Goal: Find specific page/section: Find specific page/section

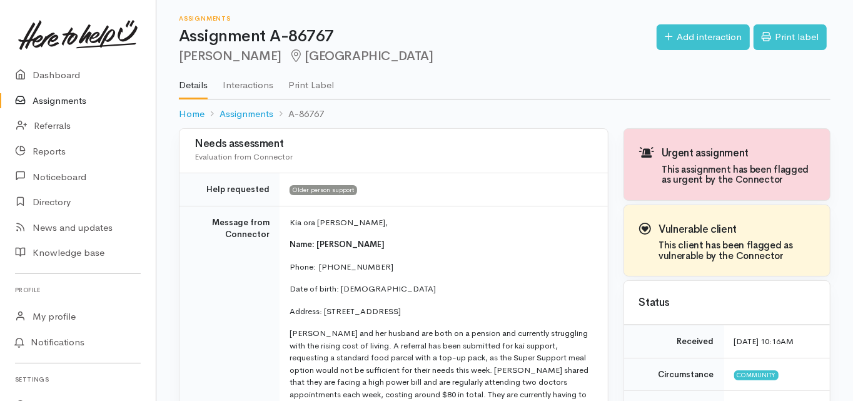
click at [73, 74] on link "Dashboard" at bounding box center [78, 76] width 156 height 26
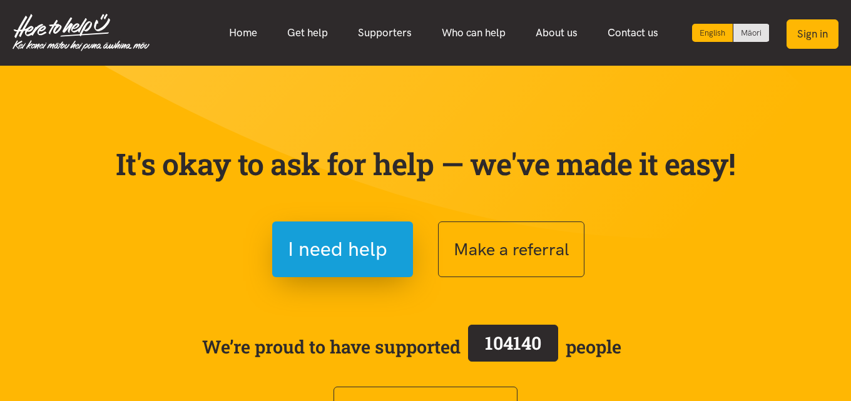
click at [804, 38] on button "Sign in" at bounding box center [812, 33] width 52 height 29
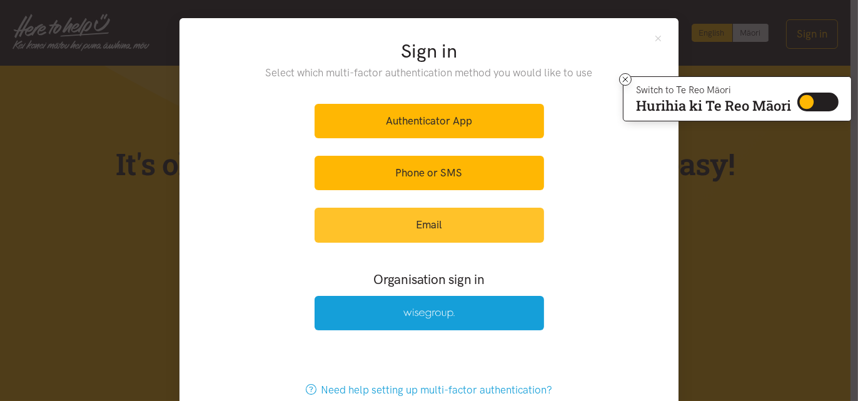
click at [452, 224] on link "Email" at bounding box center [430, 225] width 230 height 34
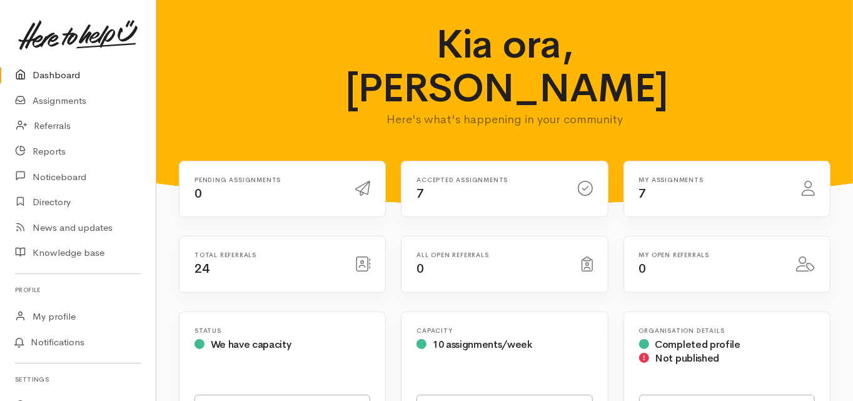
click at [68, 73] on link "Dashboard" at bounding box center [78, 76] width 156 height 26
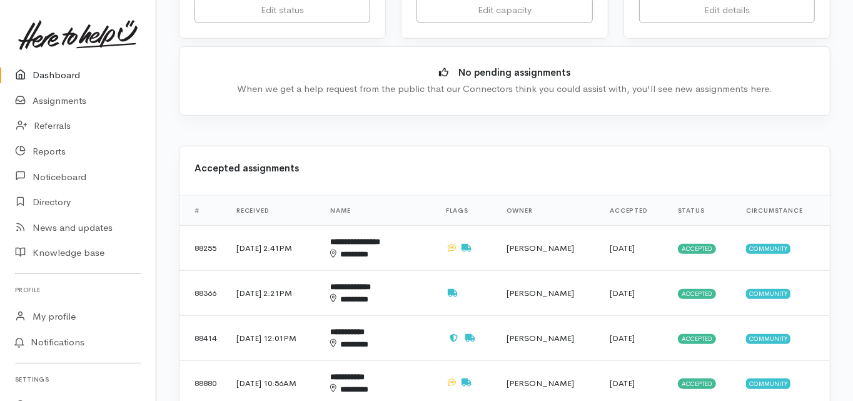
scroll to position [400, 0]
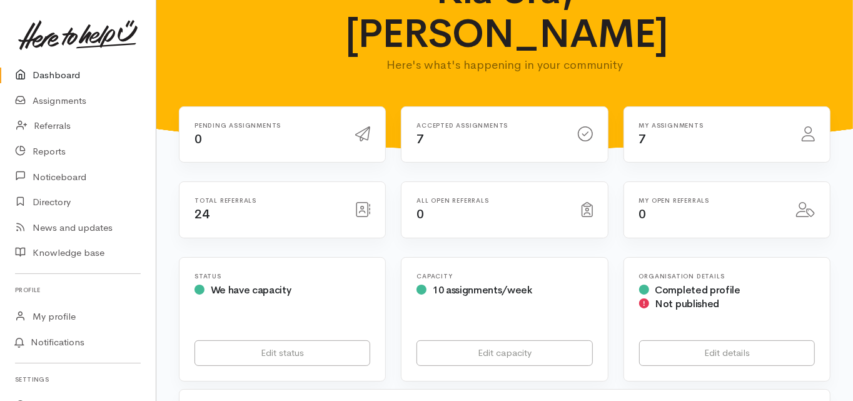
scroll to position [0, 0]
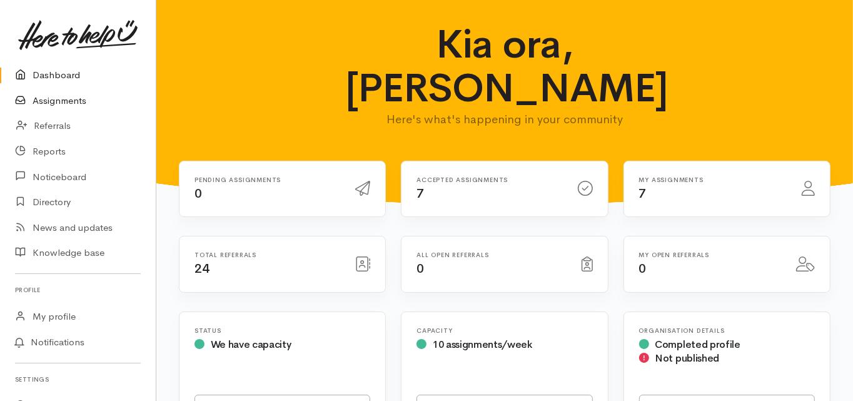
click at [68, 94] on link "Assignments" at bounding box center [78, 101] width 156 height 26
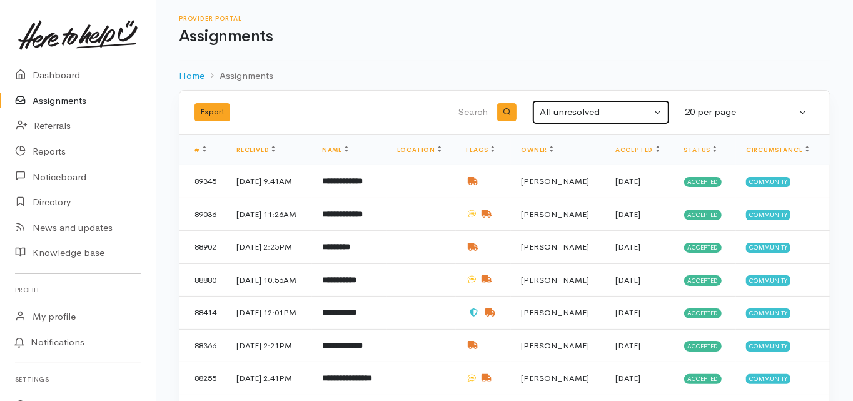
click at [564, 113] on div "All unresolved" at bounding box center [595, 112] width 111 height 14
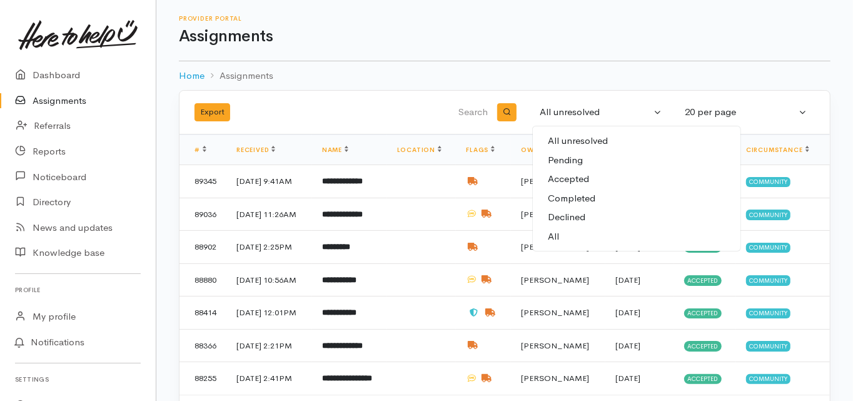
click at [556, 239] on span "All" at bounding box center [553, 237] width 11 height 14
select select "All"
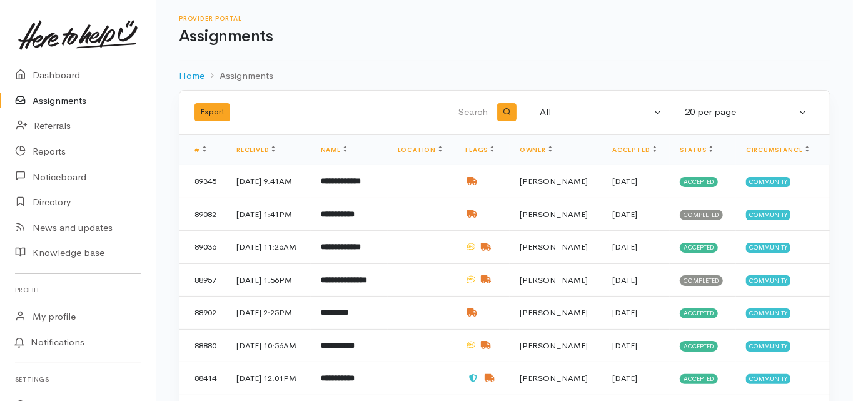
click at [465, 111] on input "search" at bounding box center [426, 113] width 127 height 30
type input "clare"
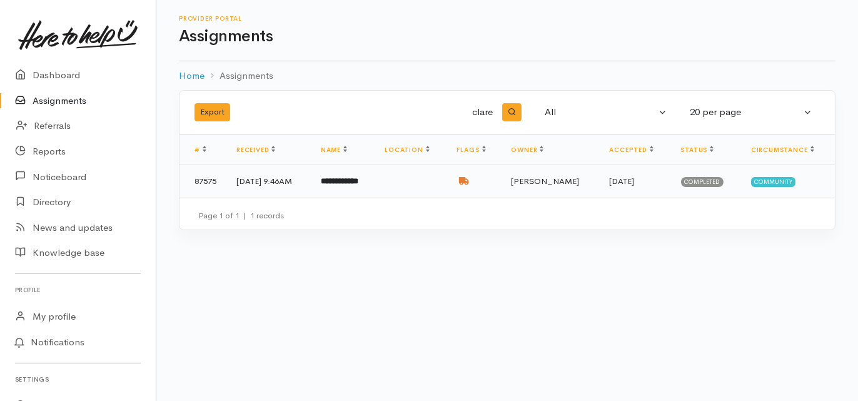
click at [358, 181] on b "**********" at bounding box center [340, 181] width 38 height 8
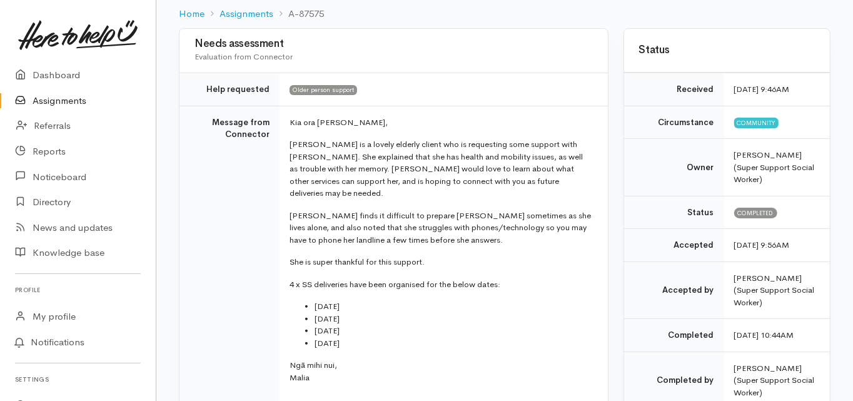
scroll to position [100, 0]
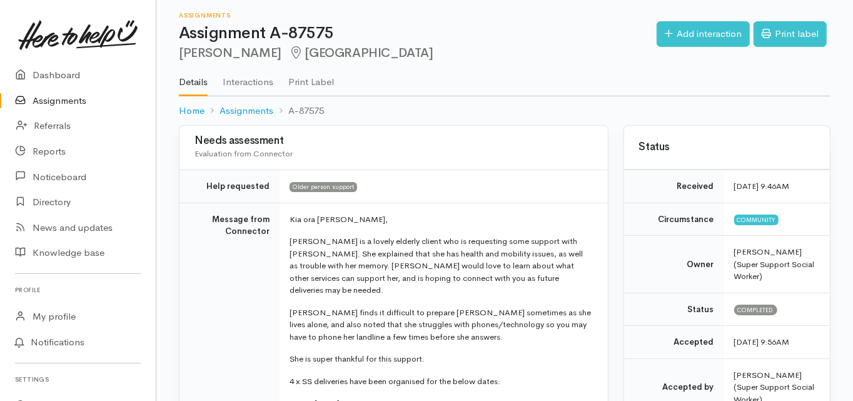
scroll to position [0, 0]
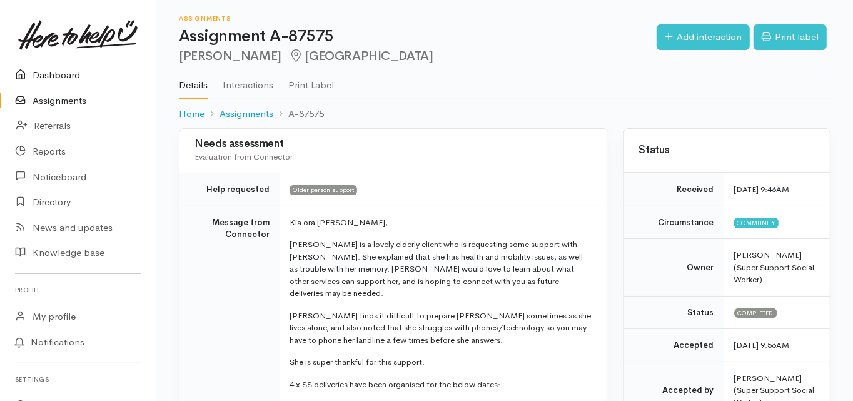
click at [68, 79] on link "Dashboard" at bounding box center [78, 76] width 156 height 26
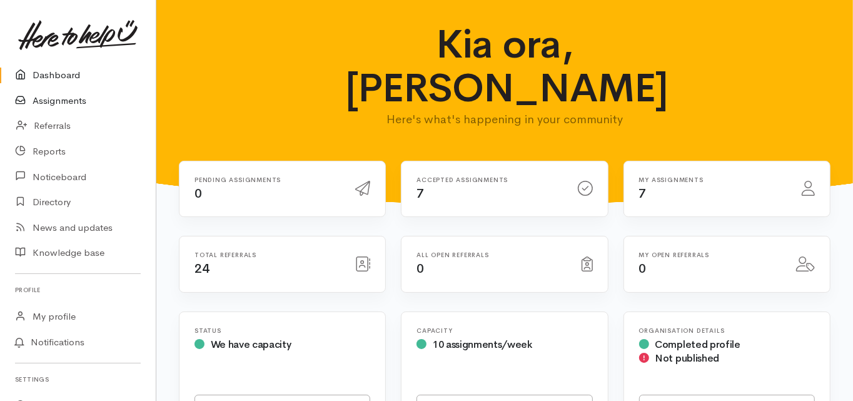
click at [78, 96] on link "Assignments" at bounding box center [78, 101] width 156 height 26
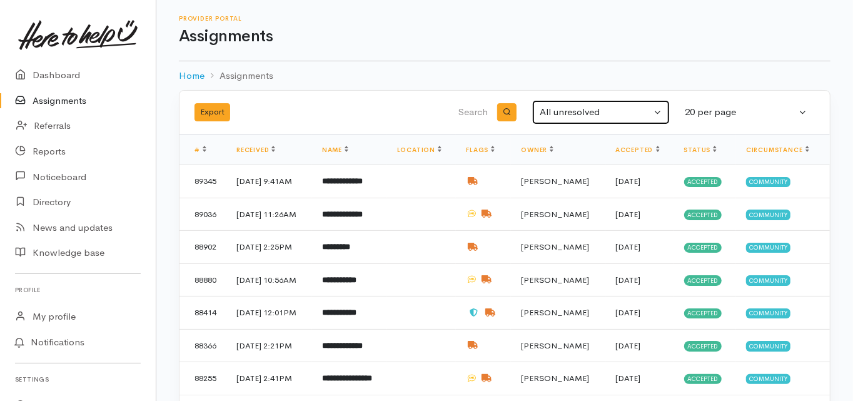
click at [574, 109] on div "All unresolved" at bounding box center [595, 112] width 111 height 14
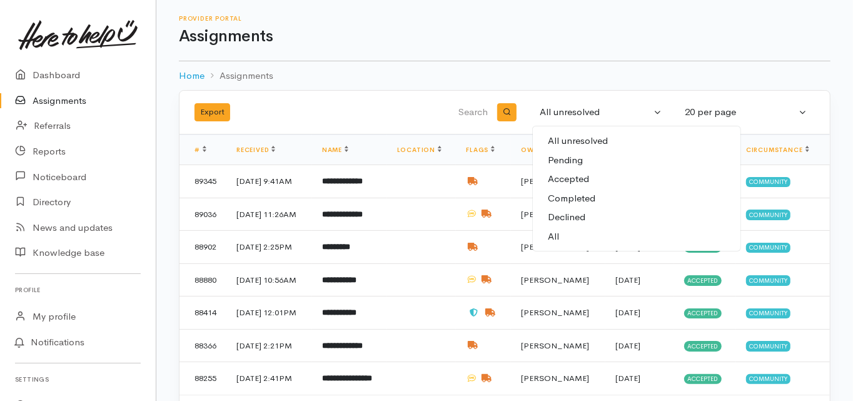
click at [555, 238] on span "All" at bounding box center [553, 237] width 11 height 14
select select "All"
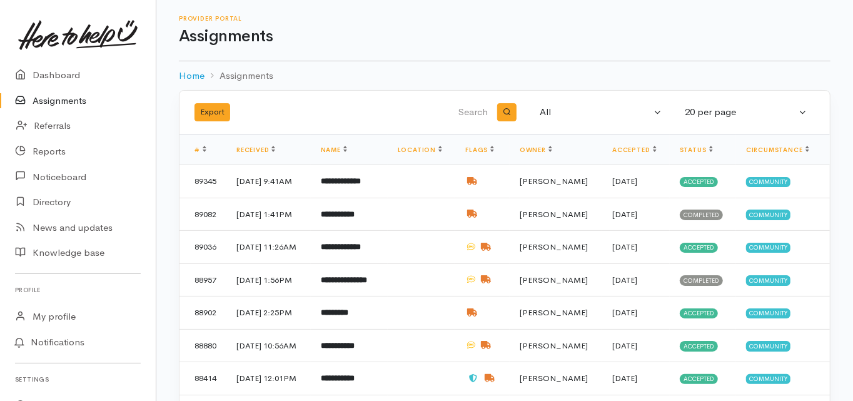
click at [470, 115] on input "search" at bounding box center [426, 113] width 127 height 30
type input "eileen"
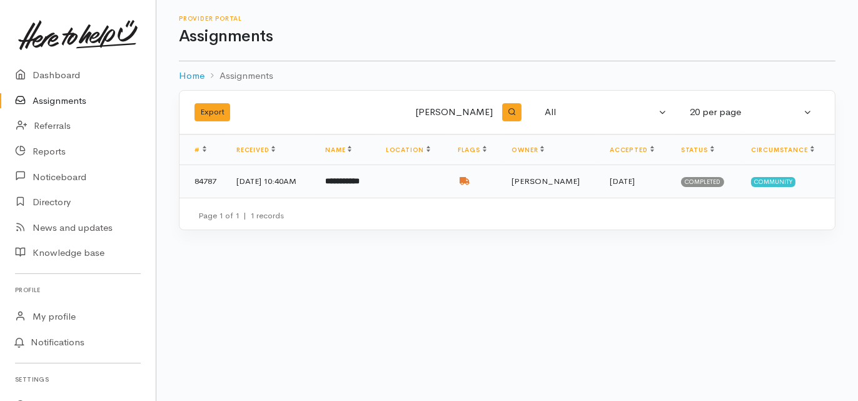
click at [359, 183] on b "**********" at bounding box center [342, 181] width 34 height 8
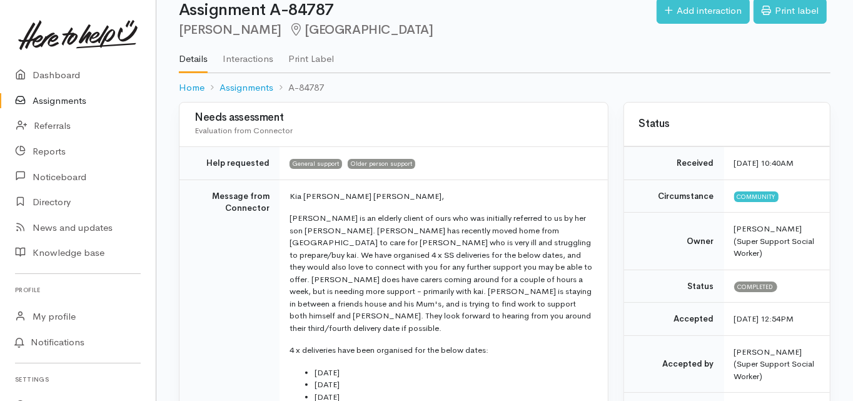
scroll to position [50, 0]
